Goal: Task Accomplishment & Management: Manage account settings

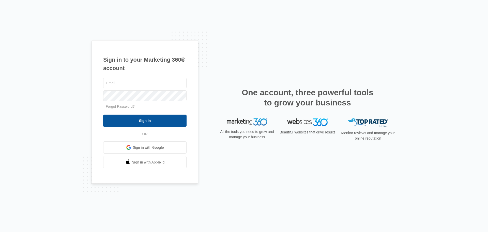
type input "[EMAIL_ADDRESS][DOMAIN_NAME]"
click at [152, 120] on input "Sign In" at bounding box center [144, 120] width 83 height 12
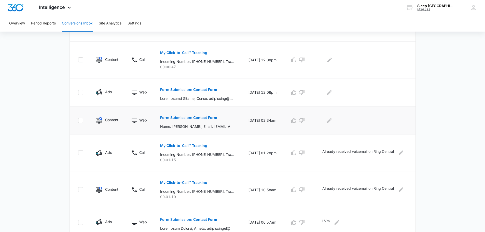
scroll to position [153, 0]
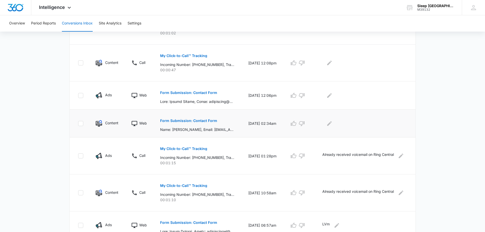
click at [193, 120] on p "Form Submission: Contact Form" at bounding box center [188, 121] width 57 height 4
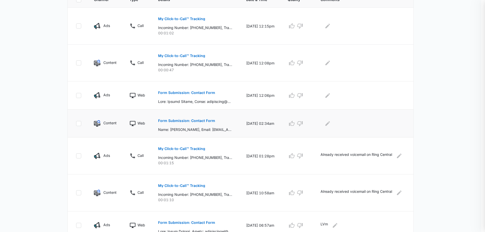
click at [193, 120] on div at bounding box center [242, 116] width 485 height 232
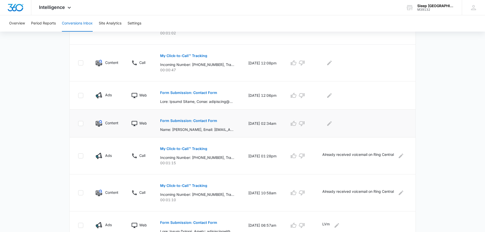
click at [174, 120] on p "Form Submission: Contact Form" at bounding box center [188, 121] width 57 height 4
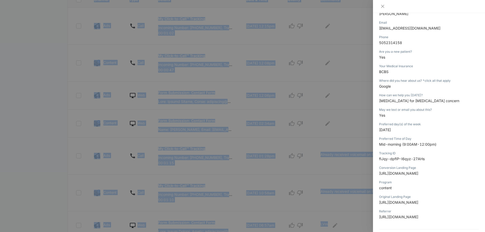
scroll to position [97, 0]
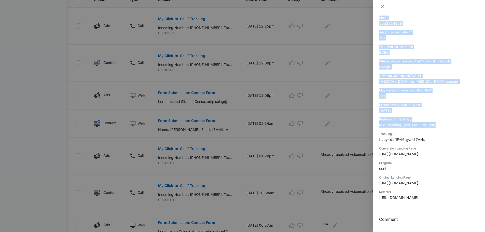
drag, startPoint x: 378, startPoint y: 90, endPoint x: 443, endPoint y: 125, distance: 73.9
click at [443, 125] on div "Form Submission: Contact Form 10/09/2025 at 02:34am Type : Web Details Name Jac…" at bounding box center [429, 122] width 112 height 219
copy div "Jacob Dannenberg Email Jakewdannenberg@gmail.com Phone 5052314158 Are you a new…"
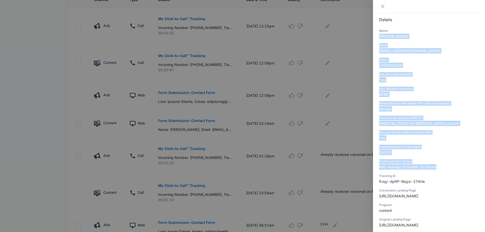
scroll to position [54, 0]
click at [427, 65] on p "5052314158" at bounding box center [429, 65] width 100 height 5
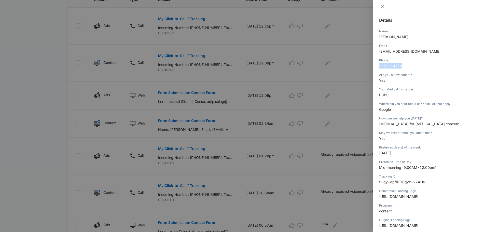
drag, startPoint x: 402, startPoint y: 65, endPoint x: 377, endPoint y: 70, distance: 25.3
click at [377, 70] on div "Form Submission: Contact Form 10/09/2025 at 02:34am Type : Web Details Name Jac…" at bounding box center [429, 122] width 112 height 219
copy span "5052314158"
click at [382, 7] on icon "close" at bounding box center [382, 6] width 4 height 4
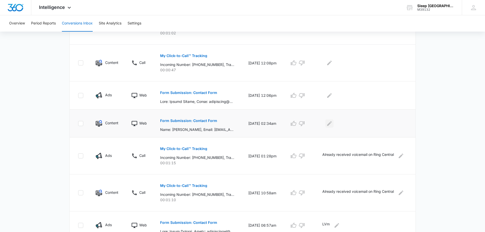
click at [331, 121] on icon "Edit Comments" at bounding box center [329, 123] width 5 height 5
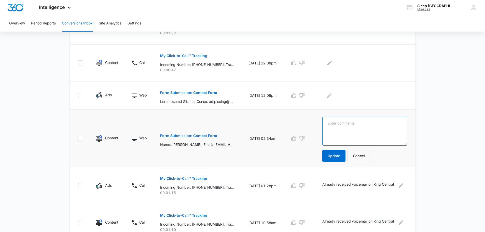
click at [334, 121] on textarea at bounding box center [364, 130] width 85 height 29
type textarea "lvm"
click at [334, 153] on button "Update" at bounding box center [333, 156] width 23 height 12
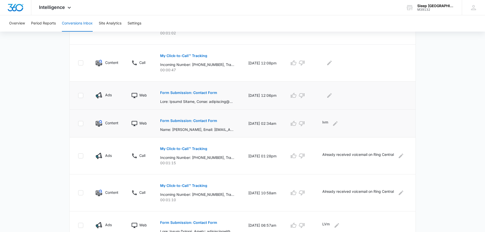
click at [201, 90] on button "Form Submission: Contact Form" at bounding box center [188, 92] width 57 height 12
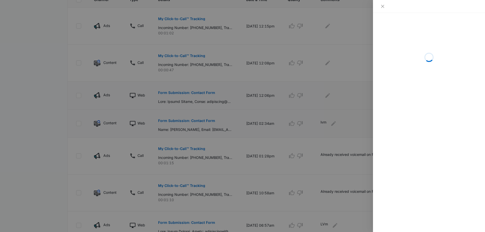
click at [201, 90] on div at bounding box center [242, 116] width 485 height 232
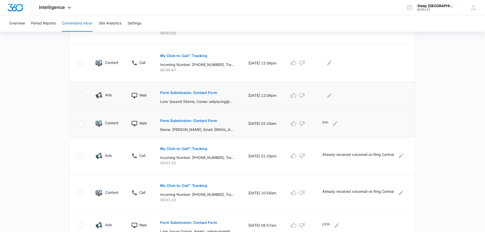
click at [166, 93] on p "Form Submission: Contact Form" at bounding box center [188, 93] width 57 height 4
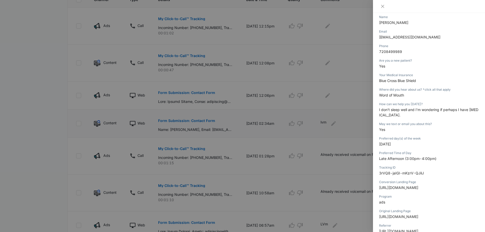
scroll to position [68, 0]
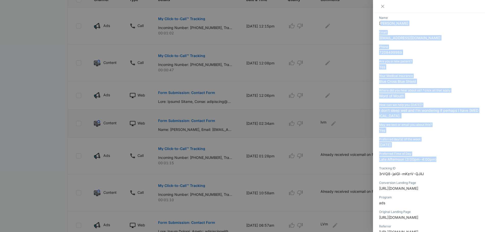
drag, startPoint x: 380, startPoint y: 22, endPoint x: 444, endPoint y: 160, distance: 152.0
click at [444, 160] on div "Form Submission: Contact Form 10/09/2025 at 12:06pm Type : Web Details Name Ang…" at bounding box center [429, 105] width 100 height 303
copy div "ngela Macias Email itsangelam@yahoo.com Phone 7208499989 Are you a new patient?…"
click at [428, 45] on div "Phone" at bounding box center [429, 47] width 100 height 5
click at [430, 86] on div "Your Medical Insurance Blue Cross Blue Shield" at bounding box center [429, 80] width 100 height 14
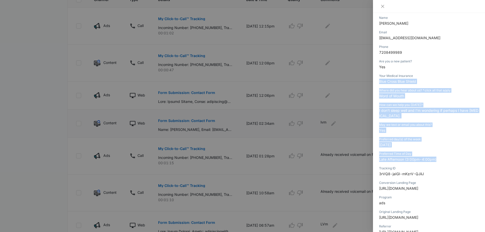
drag, startPoint x: 379, startPoint y: 82, endPoint x: 443, endPoint y: 163, distance: 102.9
click at [443, 163] on div "Form Submission: Contact Form 10/09/2025 at 12:06pm Type : Web Details Name Ang…" at bounding box center [429, 105] width 100 height 303
copy div "Blue Cross Blue Shield Where did you hear about us? *click all that apply Word …"
click at [382, 4] on icon "close" at bounding box center [382, 6] width 4 height 4
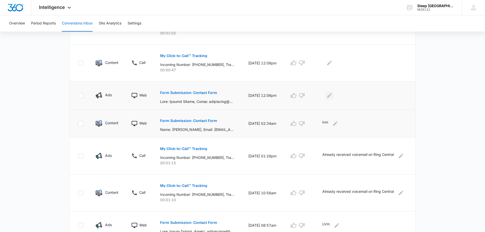
click at [331, 94] on icon "Edit Comments" at bounding box center [329, 95] width 5 height 5
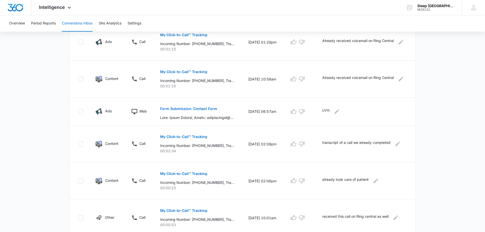
scroll to position [316, 0]
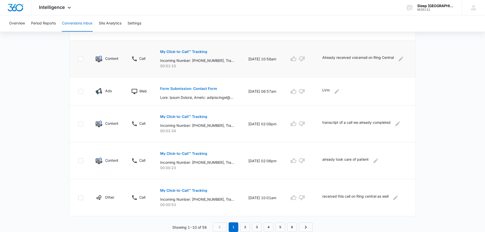
click at [188, 51] on p "My Click-to-Call™ Tracking" at bounding box center [183, 52] width 47 height 4
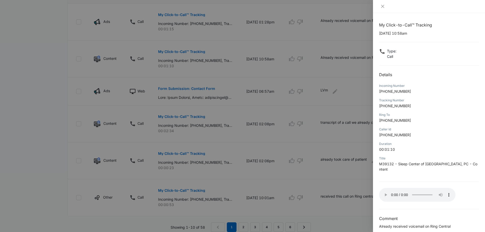
scroll to position [1, 0]
click at [382, 6] on icon "close" at bounding box center [382, 6] width 3 height 3
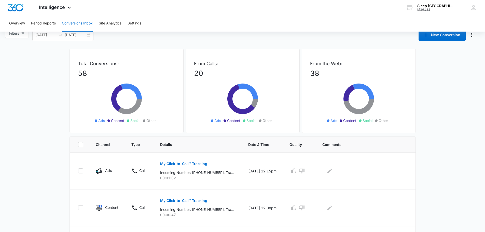
scroll to position [0, 0]
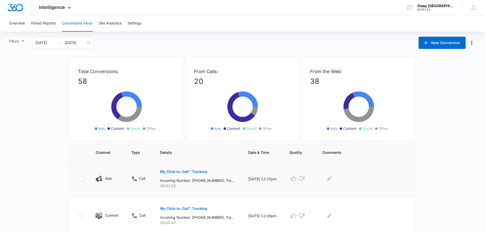
click at [174, 170] on p "My Click-to-Call™ Tracking" at bounding box center [183, 172] width 47 height 4
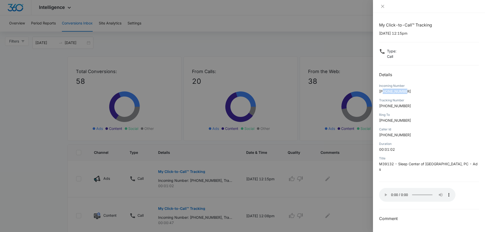
drag, startPoint x: 405, startPoint y: 92, endPoint x: 384, endPoint y: 93, distance: 21.1
click at [384, 93] on span "+13039193771" at bounding box center [395, 91] width 32 height 4
copy span "3039193771"
click at [383, 6] on icon "close" at bounding box center [382, 6] width 3 height 3
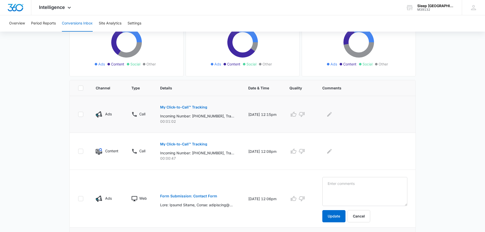
scroll to position [76, 0]
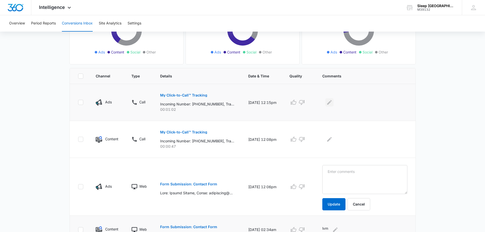
click at [332, 101] on icon "Edit Comments" at bounding box center [329, 102] width 6 height 6
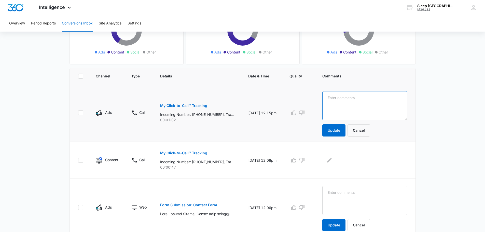
click at [336, 97] on textarea at bounding box center [364, 105] width 85 height 29
type textarea "10/9 patient calling re: cpap appt. wrong #. mf"
click at [338, 129] on button "Update" at bounding box center [333, 130] width 23 height 12
